Goal: Find contact information: Find contact information

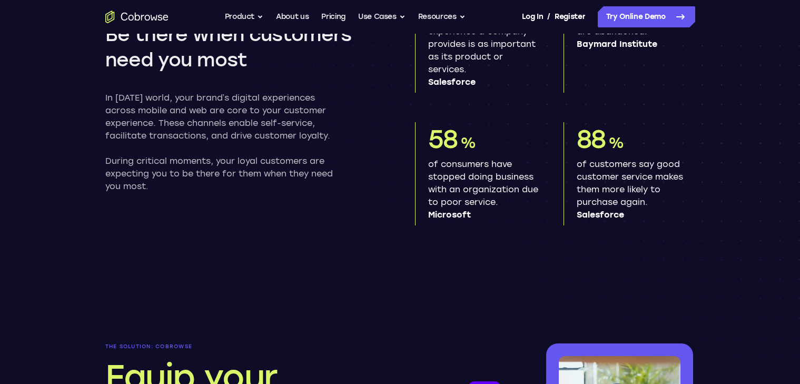
scroll to position [643, 0]
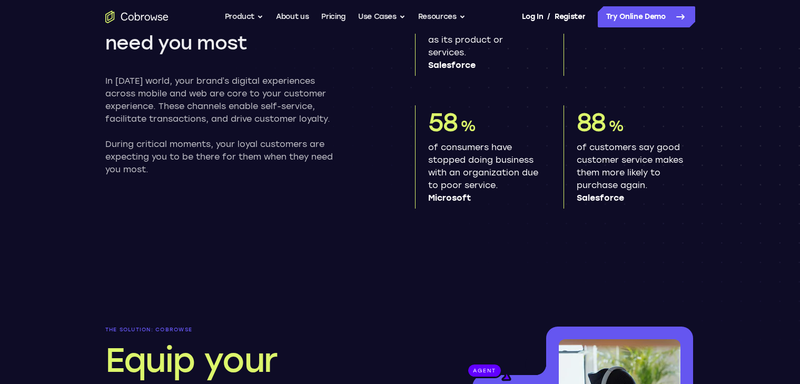
click at [434, 194] on span "Microsoft" at bounding box center [483, 198] width 110 height 13
click at [181, 259] on link at bounding box center [400, 192] width 800 height 384
